Goal: Information Seeking & Learning: Find specific fact

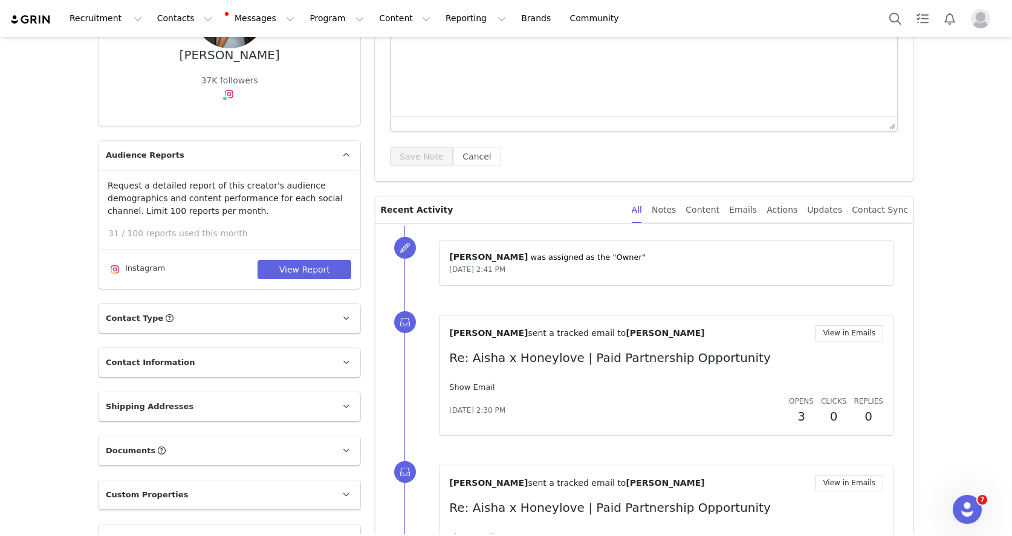
click at [477, 390] on link "Show Email" at bounding box center [471, 387] width 45 height 9
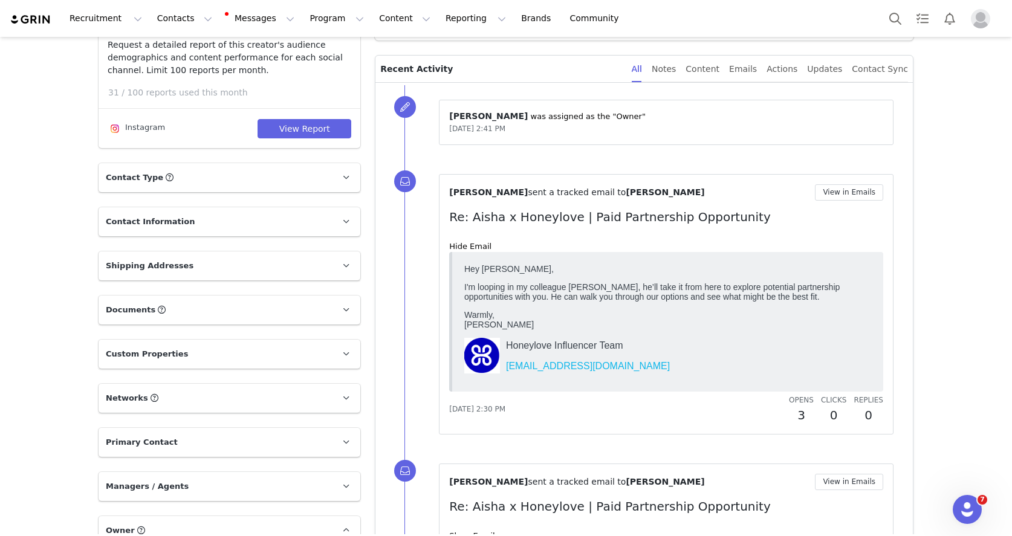
scroll to position [198, 0]
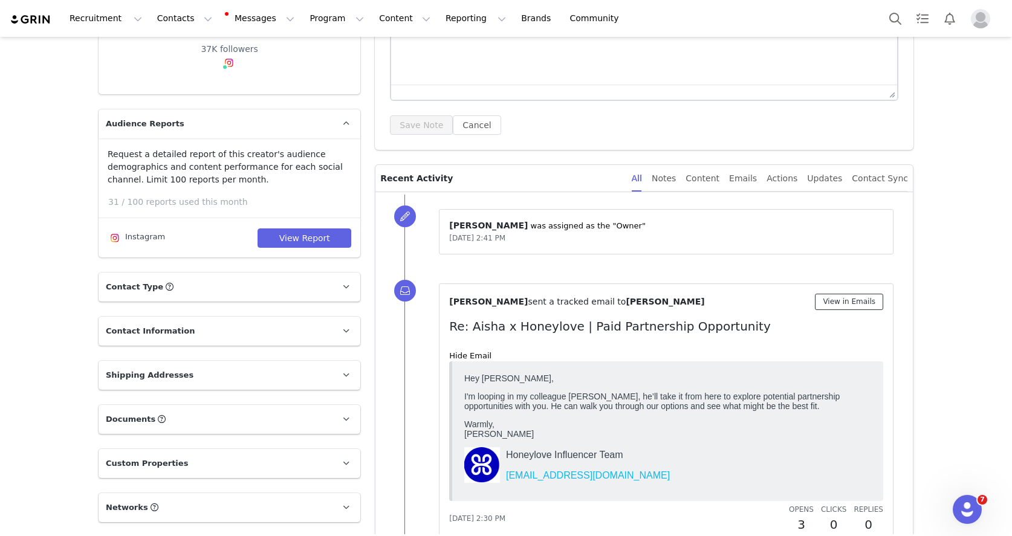
click at [832, 294] on button "View in Emails" at bounding box center [849, 302] width 68 height 16
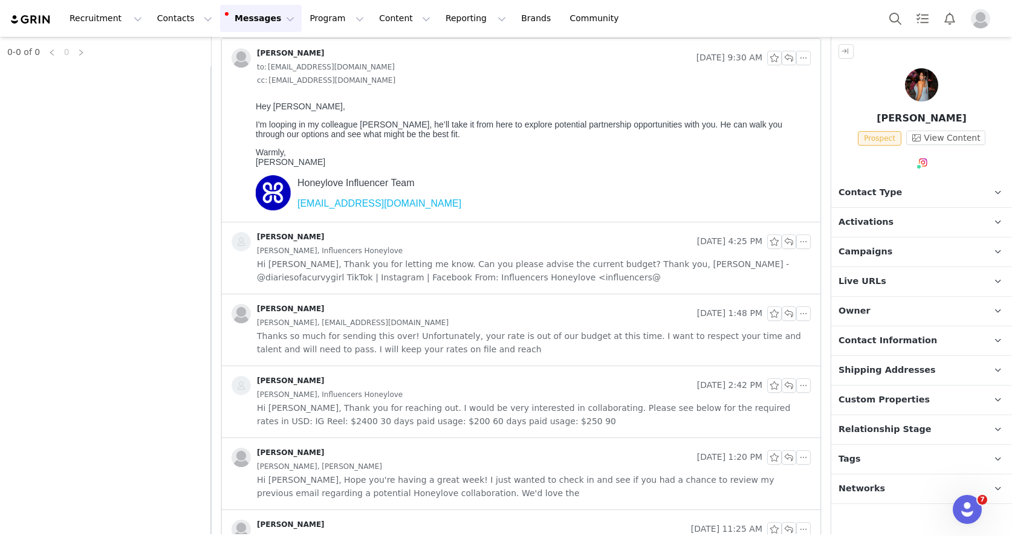
scroll to position [119, 0]
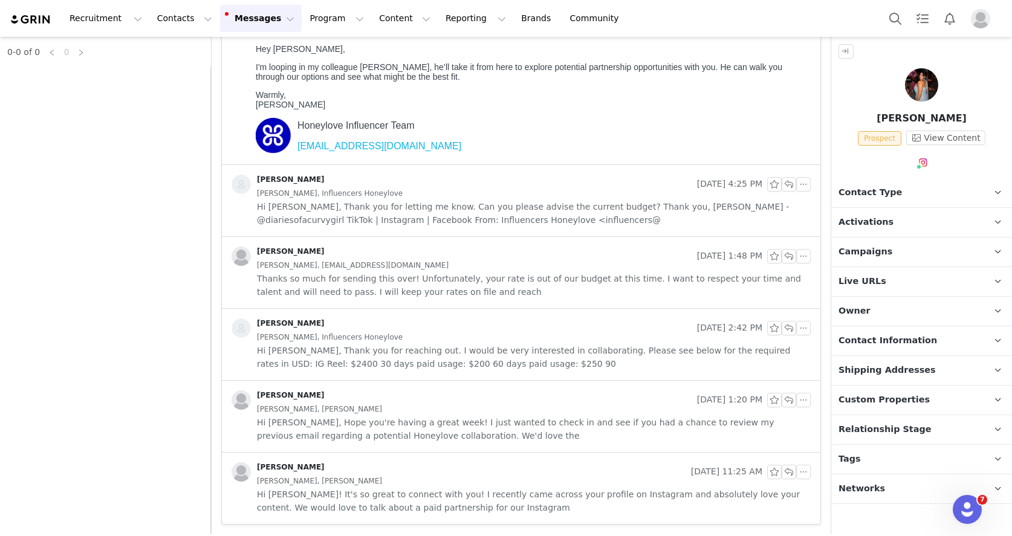
click at [465, 470] on div "[PERSON_NAME]" at bounding box center [458, 471] width 454 height 19
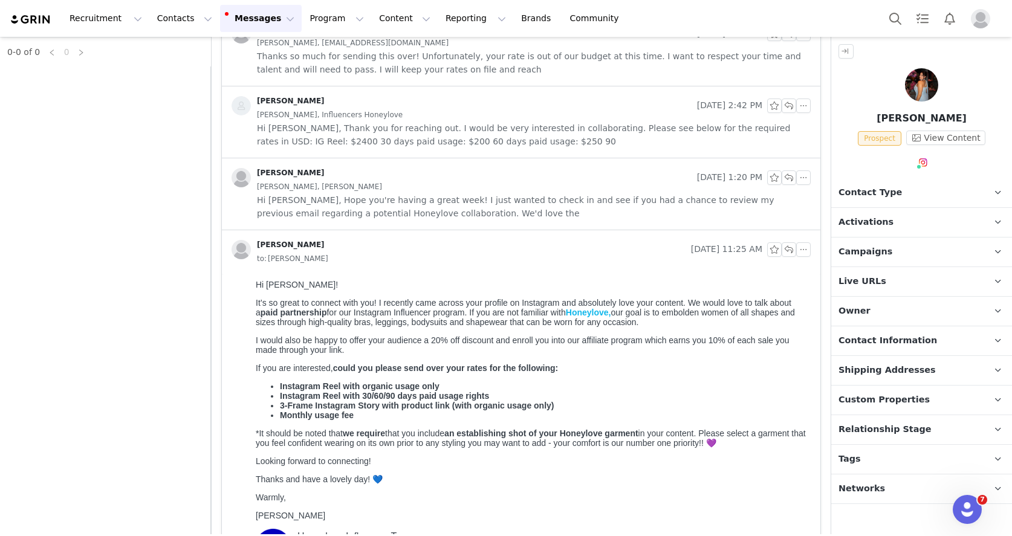
scroll to position [402, 0]
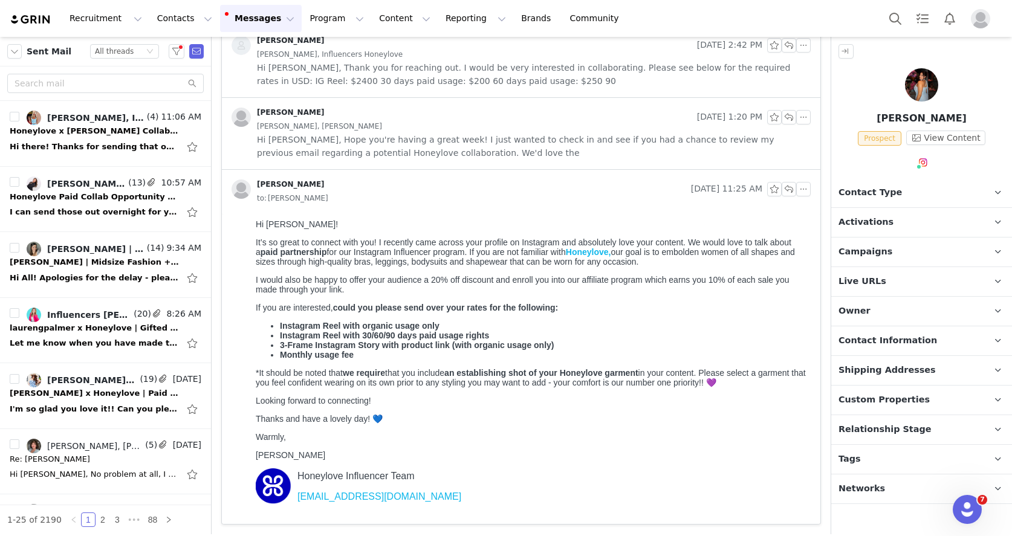
click at [394, 312] on strong "could you please send over your rates for the following:" at bounding box center [445, 308] width 225 height 10
click at [513, 276] on body "Hi [PERSON_NAME]! It’s so great to connect with you! I recently came across you…" at bounding box center [531, 369] width 550 height 300
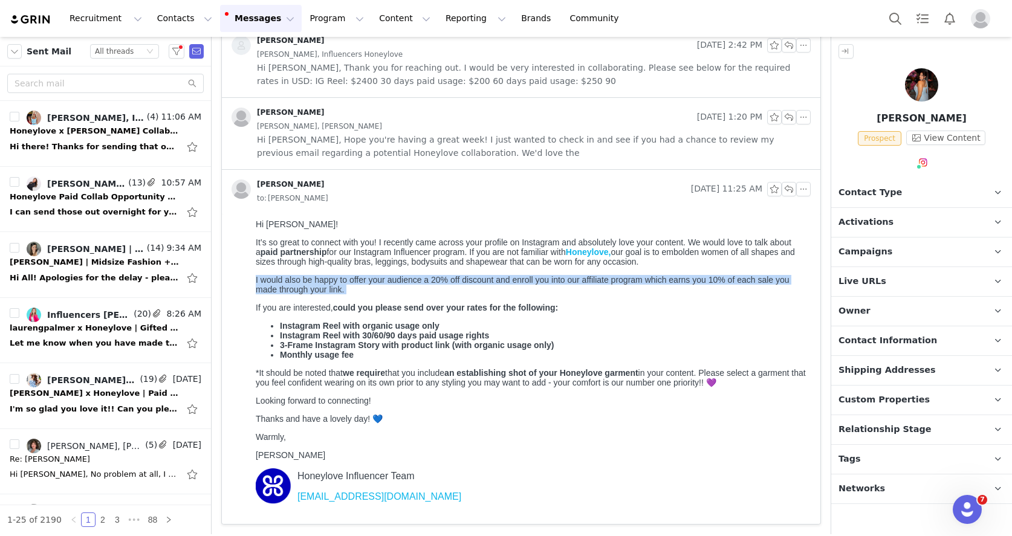
click at [513, 276] on body "Hi [PERSON_NAME]! It’s so great to connect with you! I recently came across you…" at bounding box center [531, 369] width 550 height 300
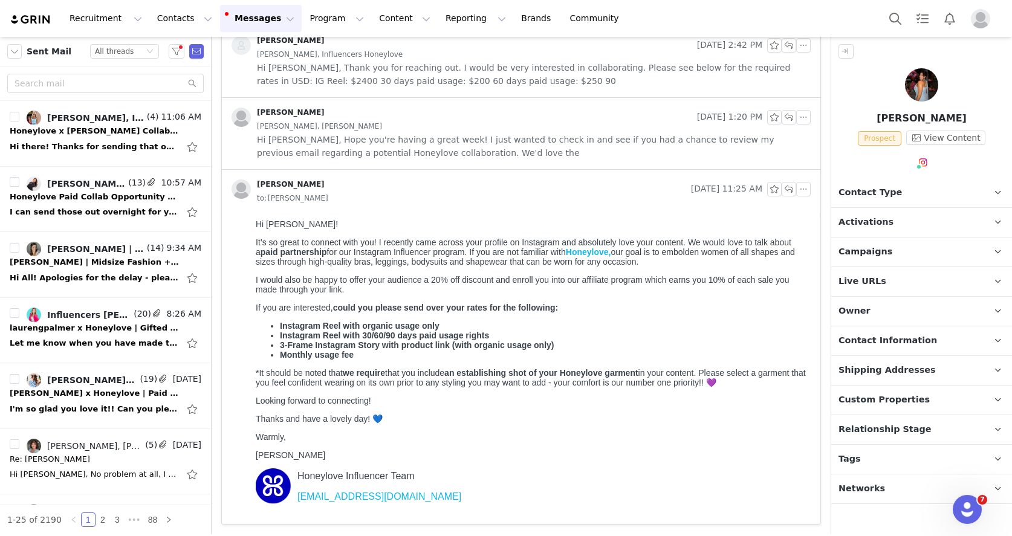
click at [417, 378] on p "*It should be noted that we require that you include an establishing shot of yo…" at bounding box center [531, 377] width 550 height 19
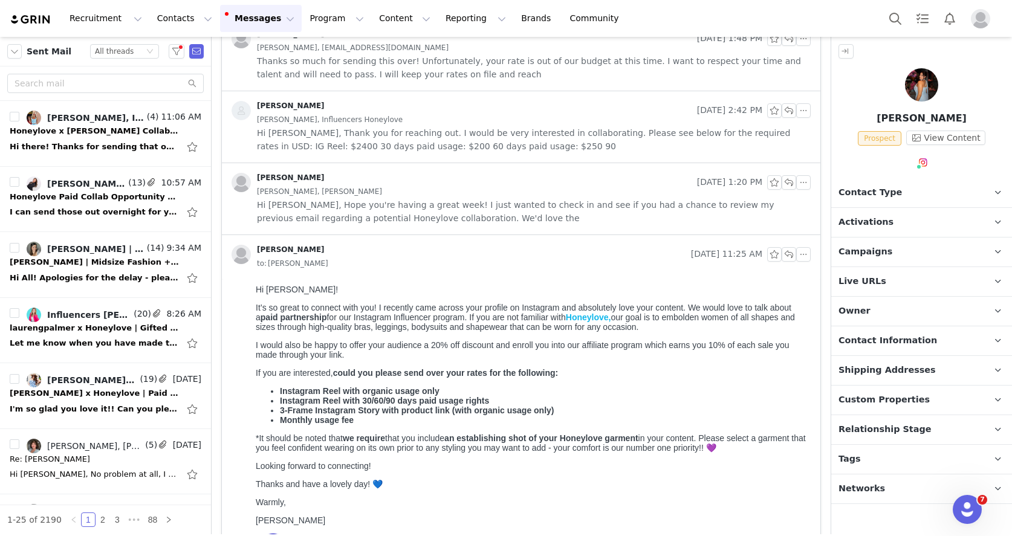
scroll to position [335, 0]
click at [414, 223] on span "Hi [PERSON_NAME], Hope you're having a great week! I just wanted to check in an…" at bounding box center [534, 213] width 554 height 27
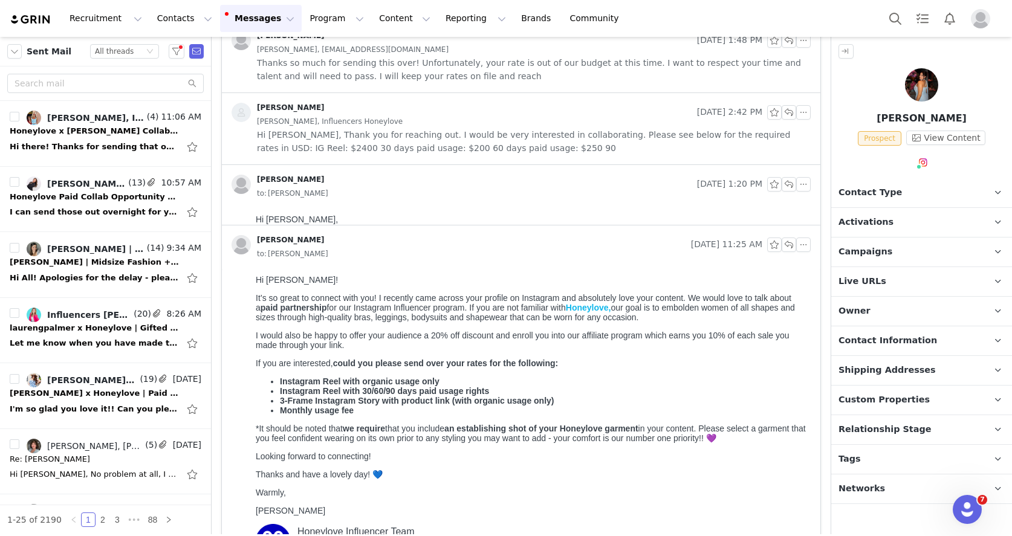
scroll to position [0, 0]
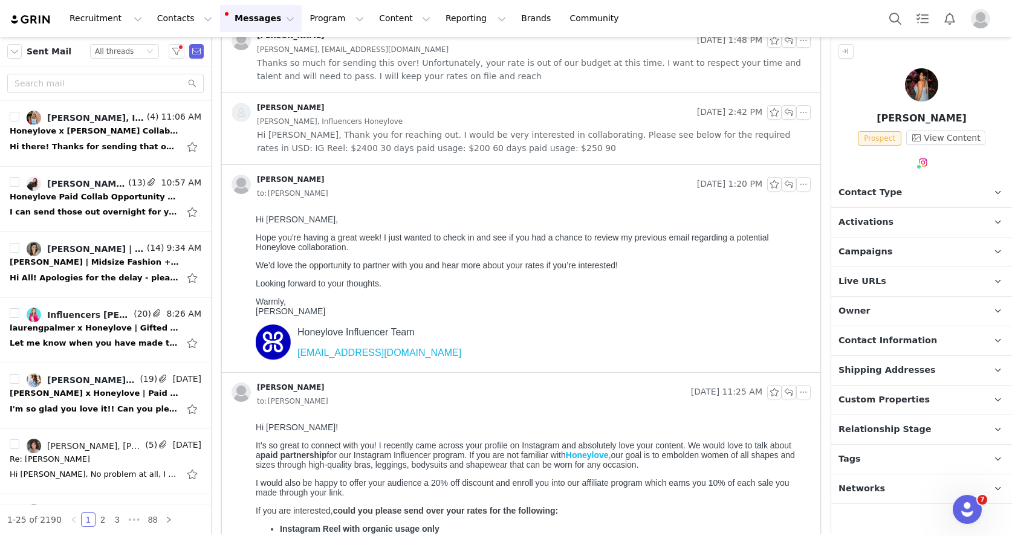
click at [355, 252] on p "Hope you're having a great week! I just wanted to check in and see if you had a…" at bounding box center [531, 242] width 550 height 19
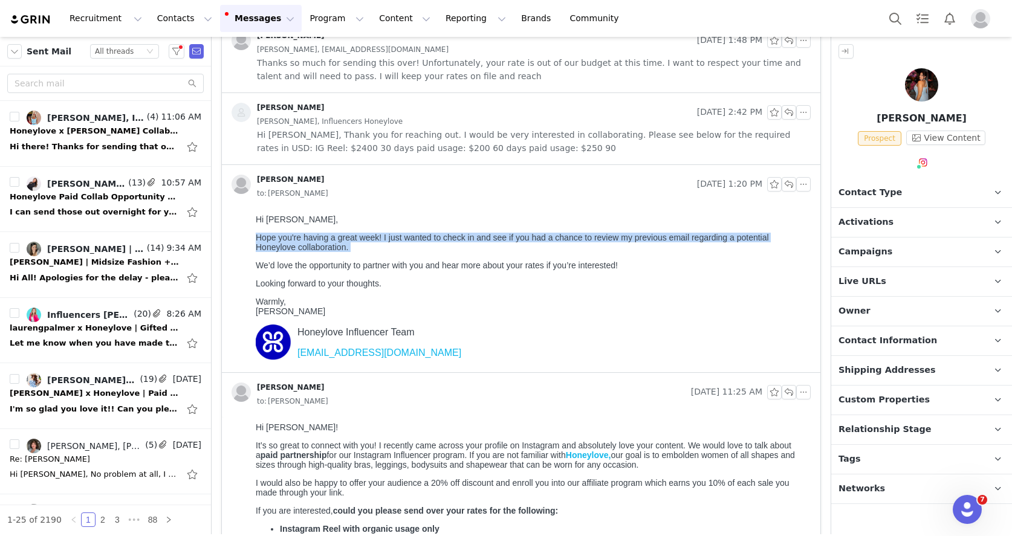
click at [355, 252] on p "Hope you're having a great week! I just wanted to check in and see if you had a…" at bounding box center [531, 242] width 550 height 19
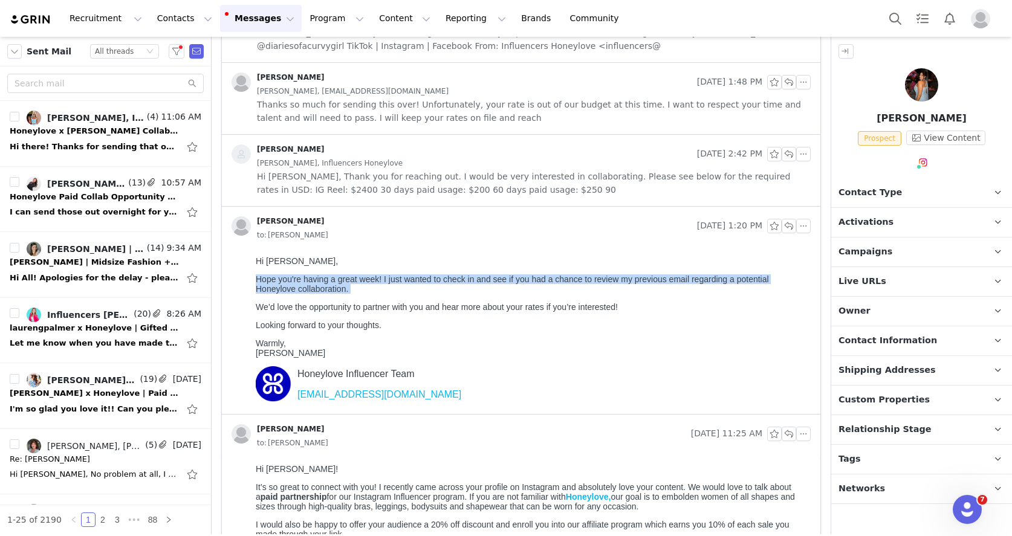
scroll to position [280, 0]
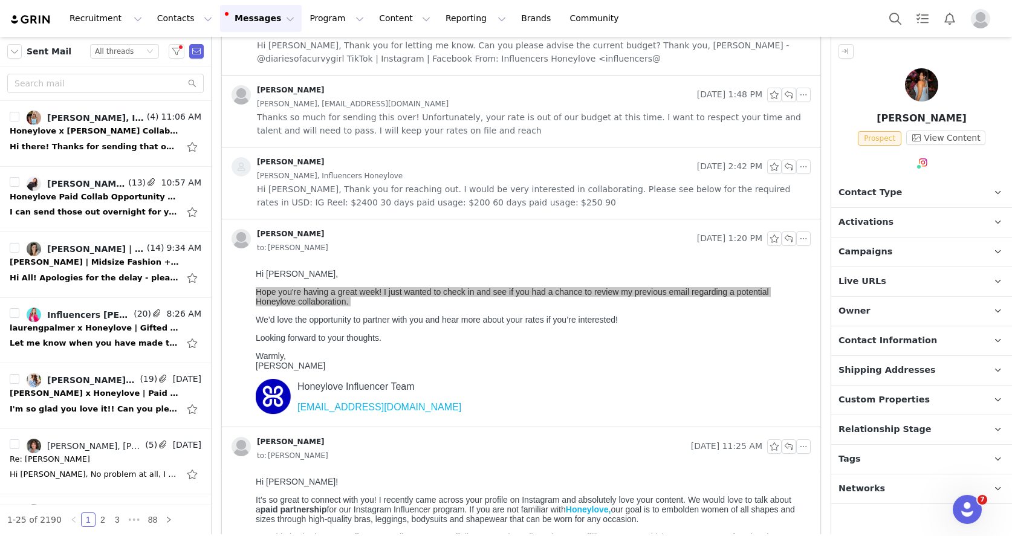
click at [363, 201] on span "Hi [PERSON_NAME], Thank you for reaching out. I would be very interested in col…" at bounding box center [534, 196] width 554 height 27
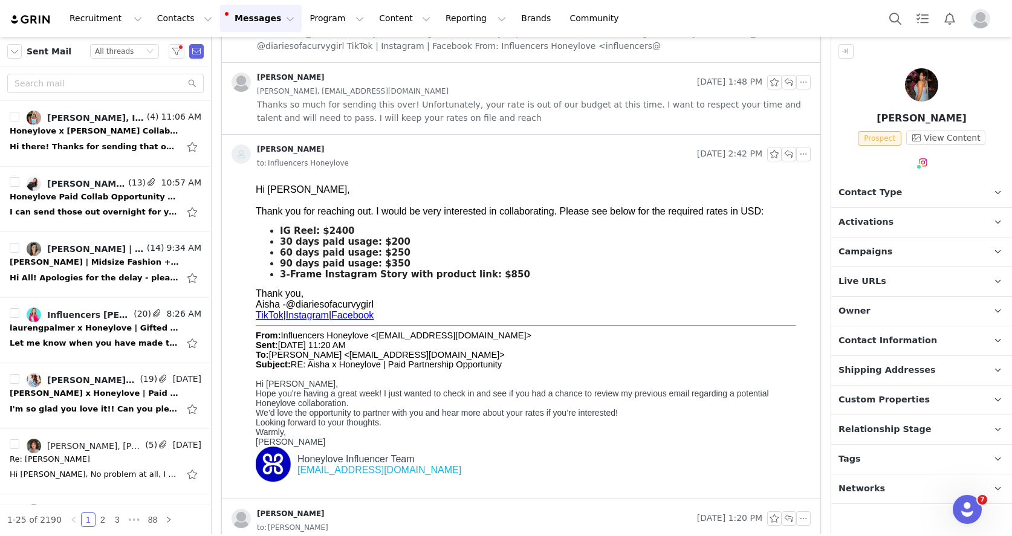
scroll to position [302, 0]
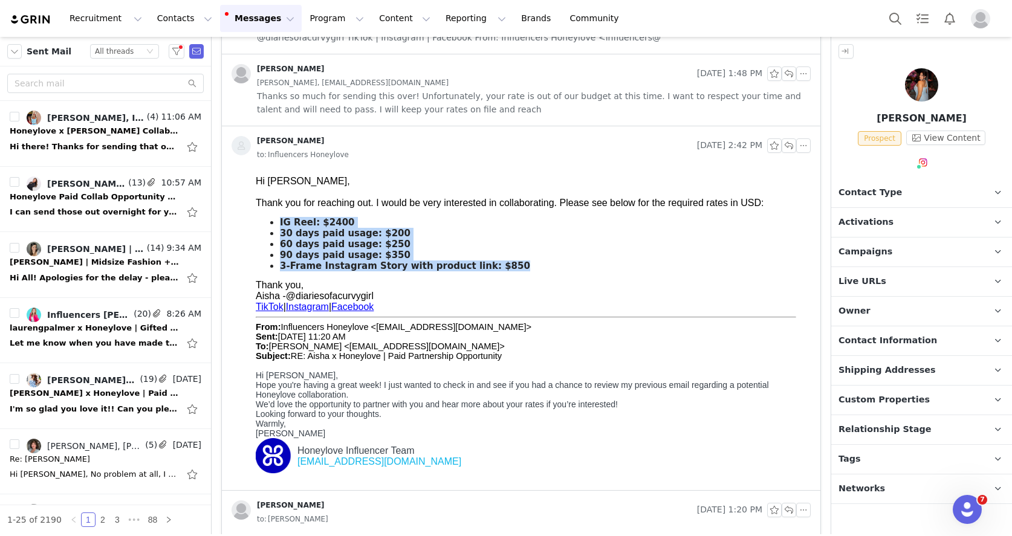
drag, startPoint x: 528, startPoint y: 262, endPoint x: 242, endPoint y: 228, distance: 288.4
click html "Hi [PERSON_NAME], Thank you for reaching out. I would be very interested in col…"
copy ul "IG Reel: $2400 30 days paid usage: $200 60 days paid usage: $250 90 days paid u…"
click at [359, 270] on b "3-Frame Instagram Story with product link: $850" at bounding box center [405, 265] width 250 height 11
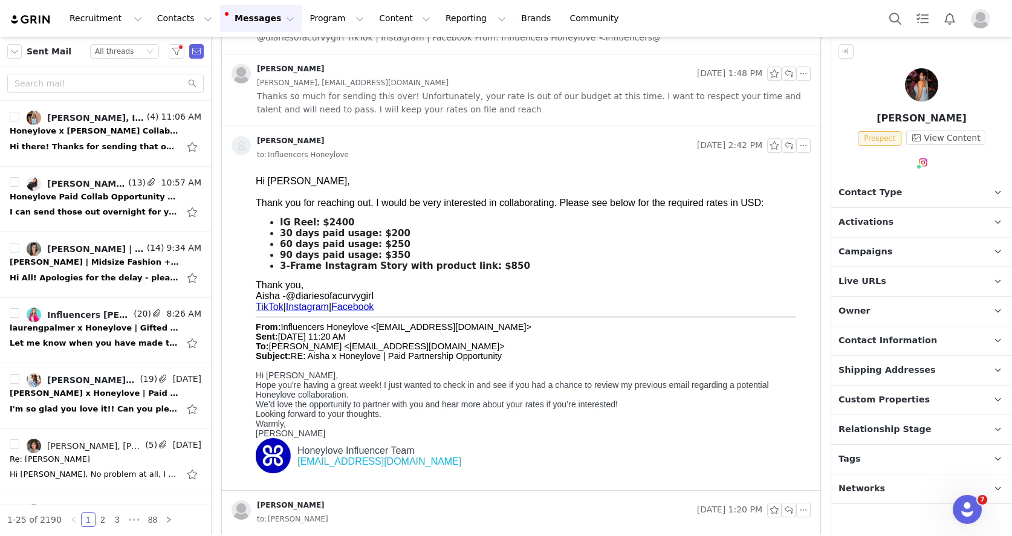
click at [349, 250] on b "90 days paid usage: $350" at bounding box center [345, 255] width 131 height 11
click at [389, 251] on b "90 days paid usage: $350" at bounding box center [345, 255] width 131 height 11
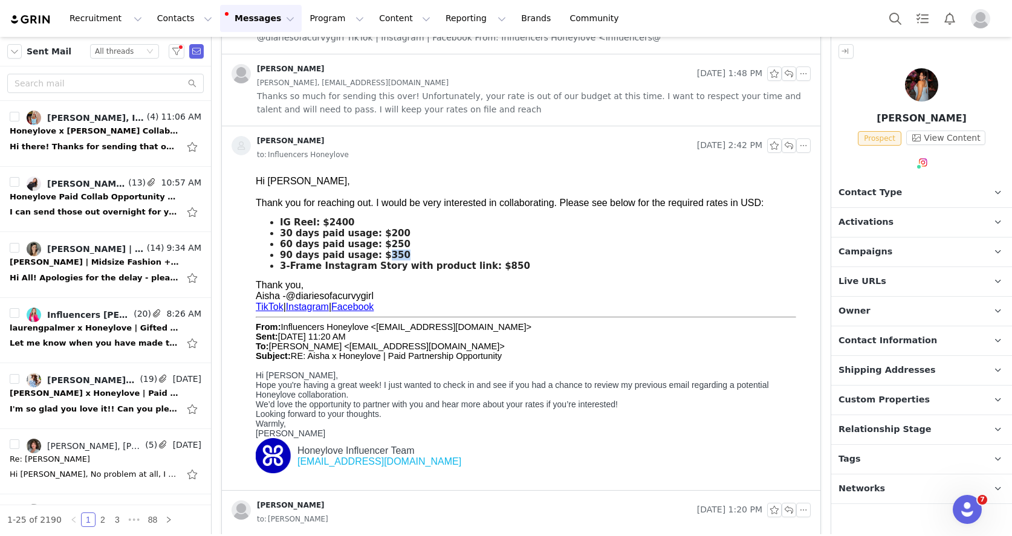
click at [389, 251] on b "90 days paid usage: $350" at bounding box center [345, 255] width 131 height 11
click at [388, 265] on b "3-Frame Instagram Story with product link: $850" at bounding box center [405, 265] width 250 height 11
click at [459, 250] on div "90 days paid usage: $350" at bounding box center [543, 255] width 526 height 11
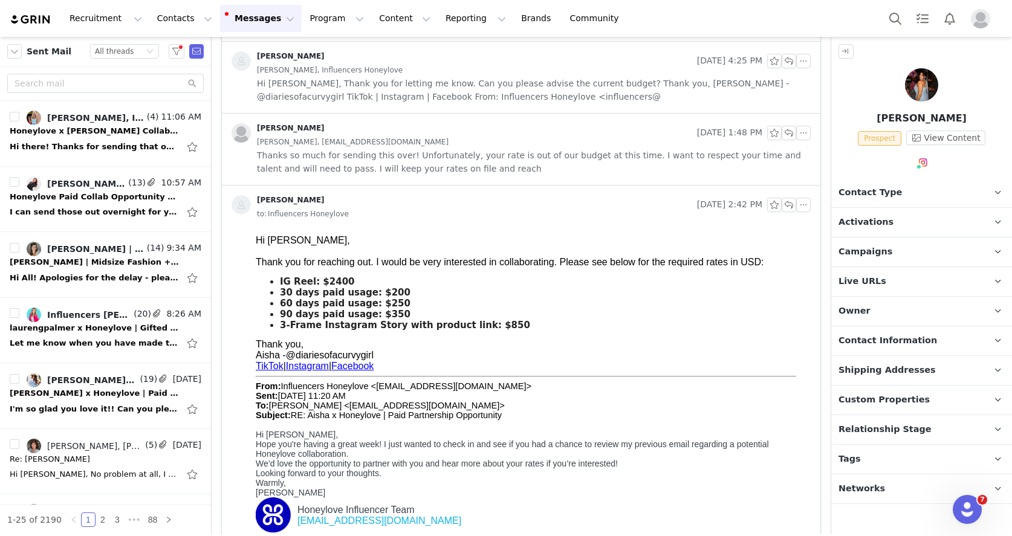
scroll to position [228, 0]
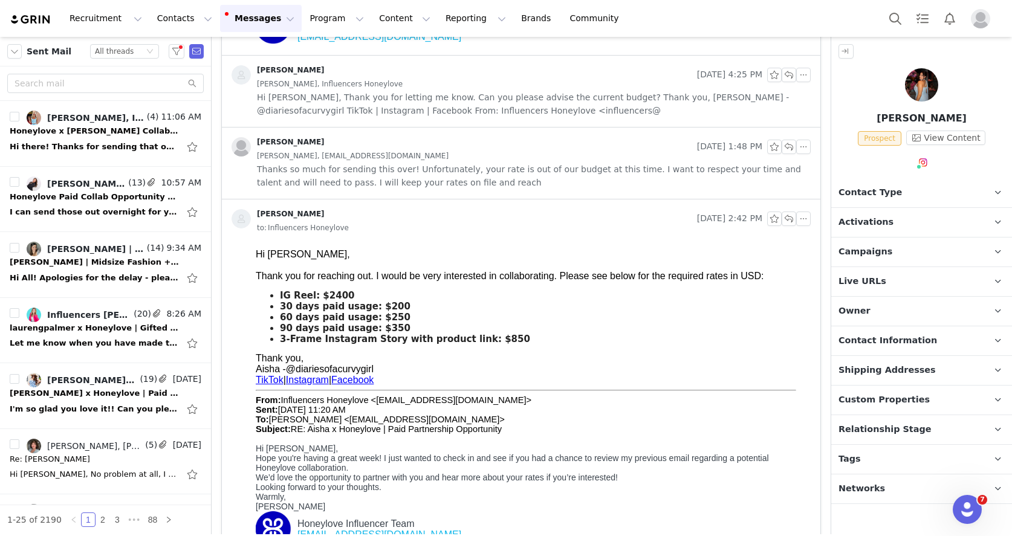
click at [919, 95] on img at bounding box center [921, 84] width 33 height 33
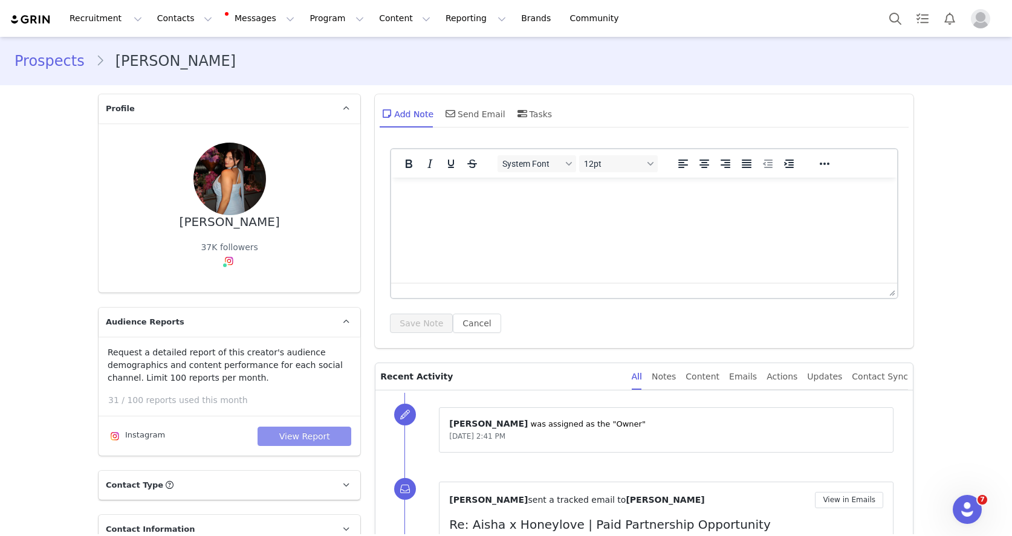
click at [271, 435] on button "View Report" at bounding box center [304, 436] width 94 height 19
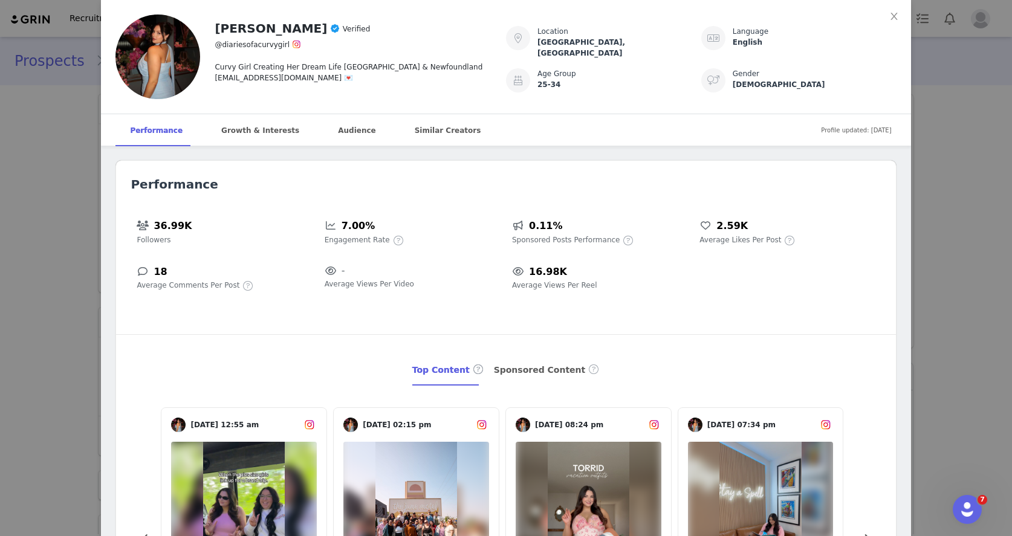
click at [975, 302] on div "[PERSON_NAME] Verified @diariesofacurvygirl Curvy Girl Creating Her Dream Life …" at bounding box center [506, 268] width 1012 height 536
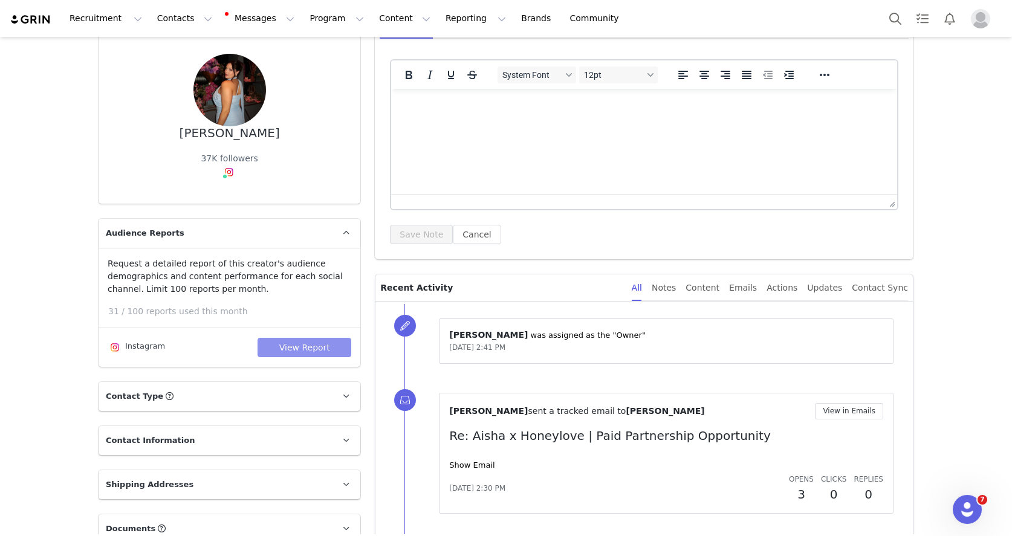
scroll to position [89, 0]
click at [873, 418] on button "View in Emails" at bounding box center [849, 410] width 68 height 16
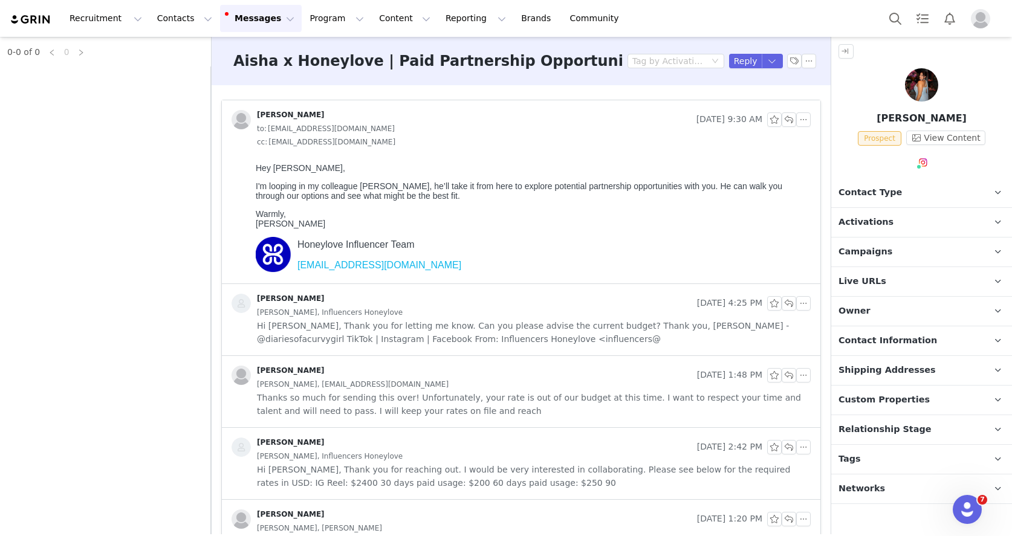
click at [392, 465] on span "Hi [PERSON_NAME], Thank you for reaching out. I would be very interested in col…" at bounding box center [534, 476] width 554 height 27
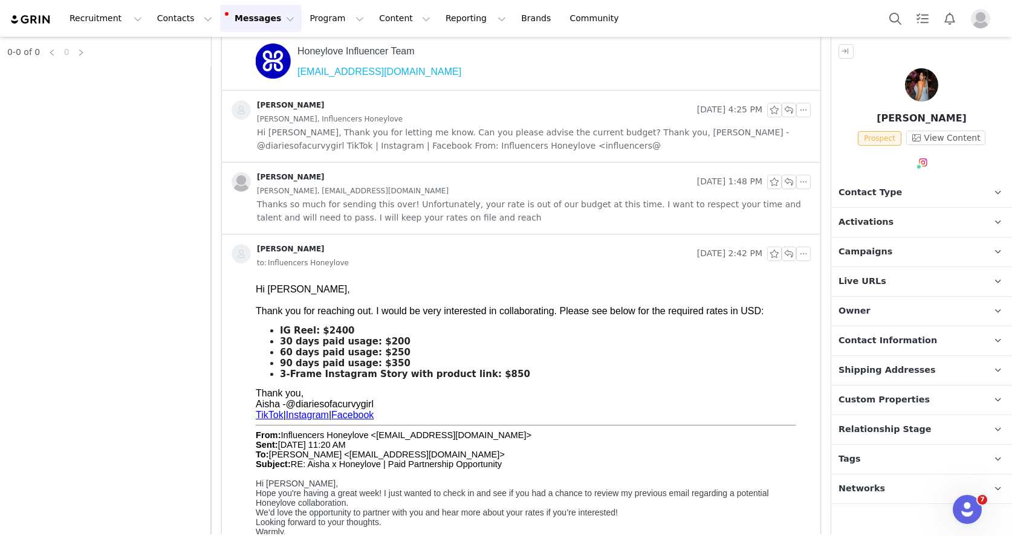
scroll to position [207, 0]
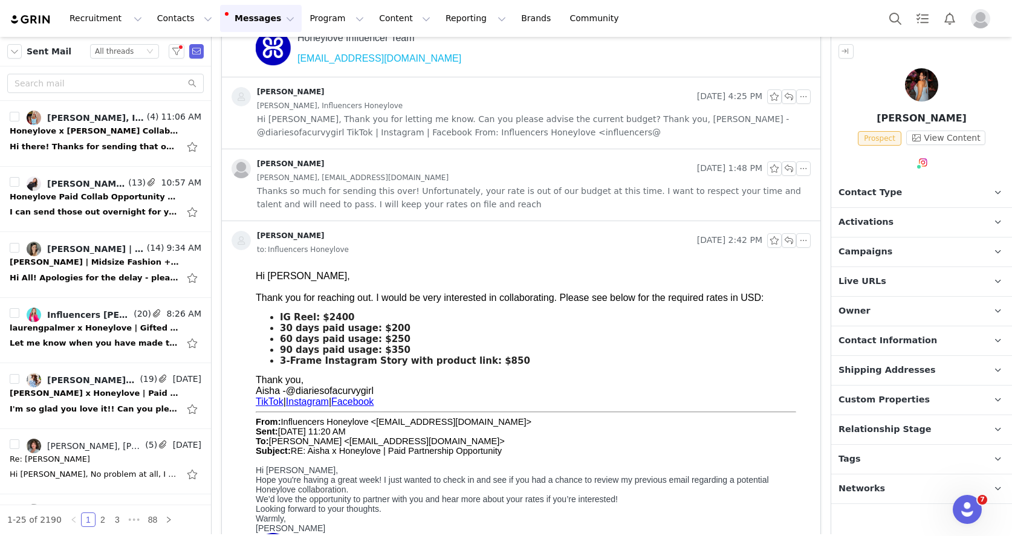
click at [335, 320] on b "IG Reel: $2400" at bounding box center [317, 317] width 75 height 11
click at [341, 327] on b "30 days paid usage: $200" at bounding box center [345, 328] width 131 height 11
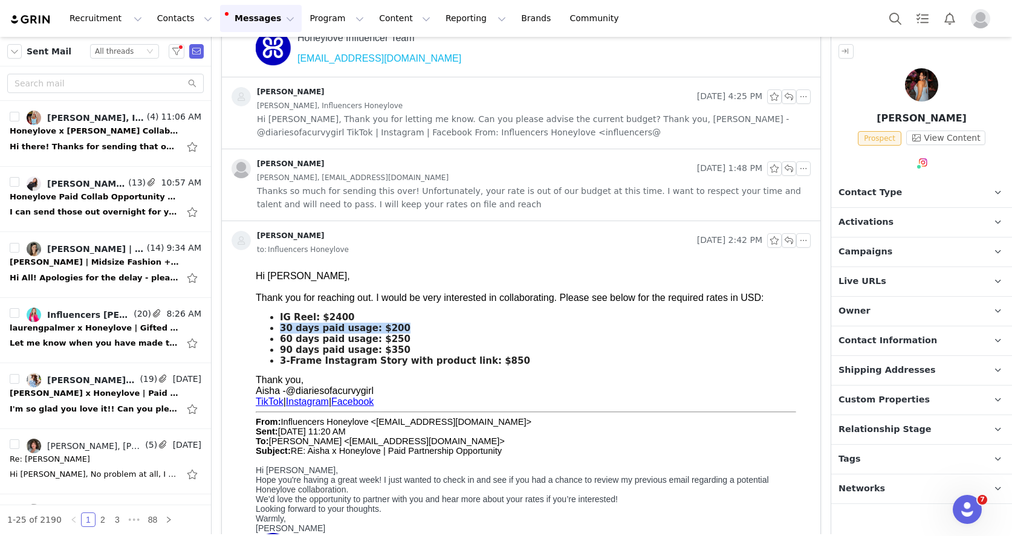
click at [341, 327] on b "30 days paid usage: $200" at bounding box center [345, 328] width 131 height 11
click at [337, 364] on b "3-Frame Instagram Story with product link: $850" at bounding box center [405, 360] width 250 height 11
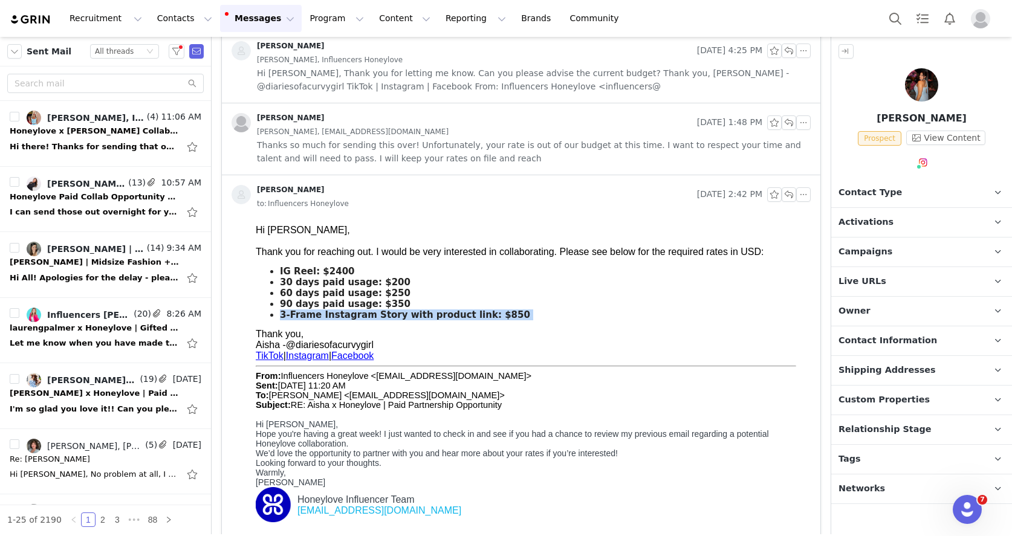
scroll to position [259, 0]
